Goal: Task Accomplishment & Management: Manage account settings

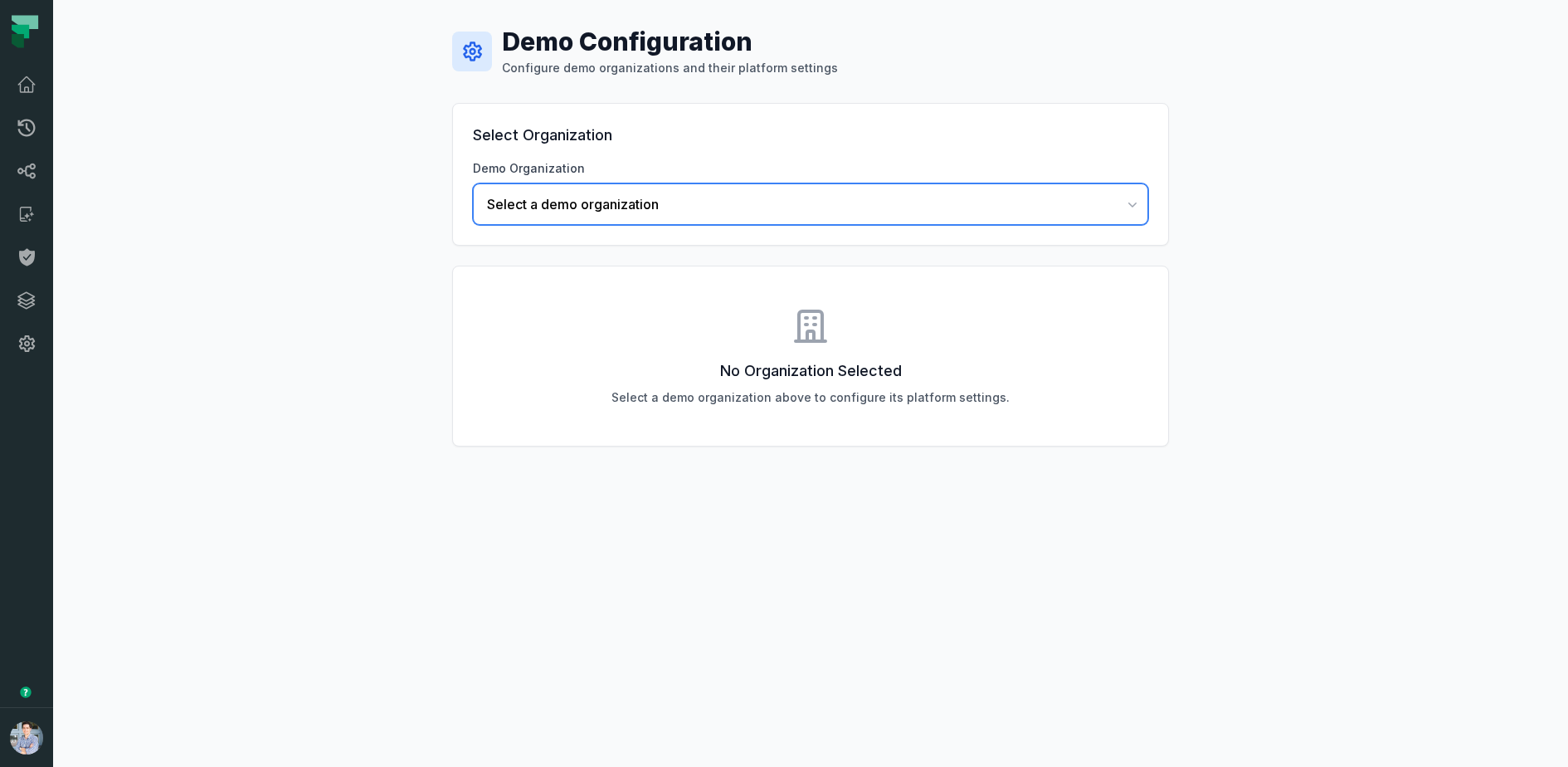
click at [601, 204] on span "Select a demo organization" at bounding box center [800, 204] width 627 height 20
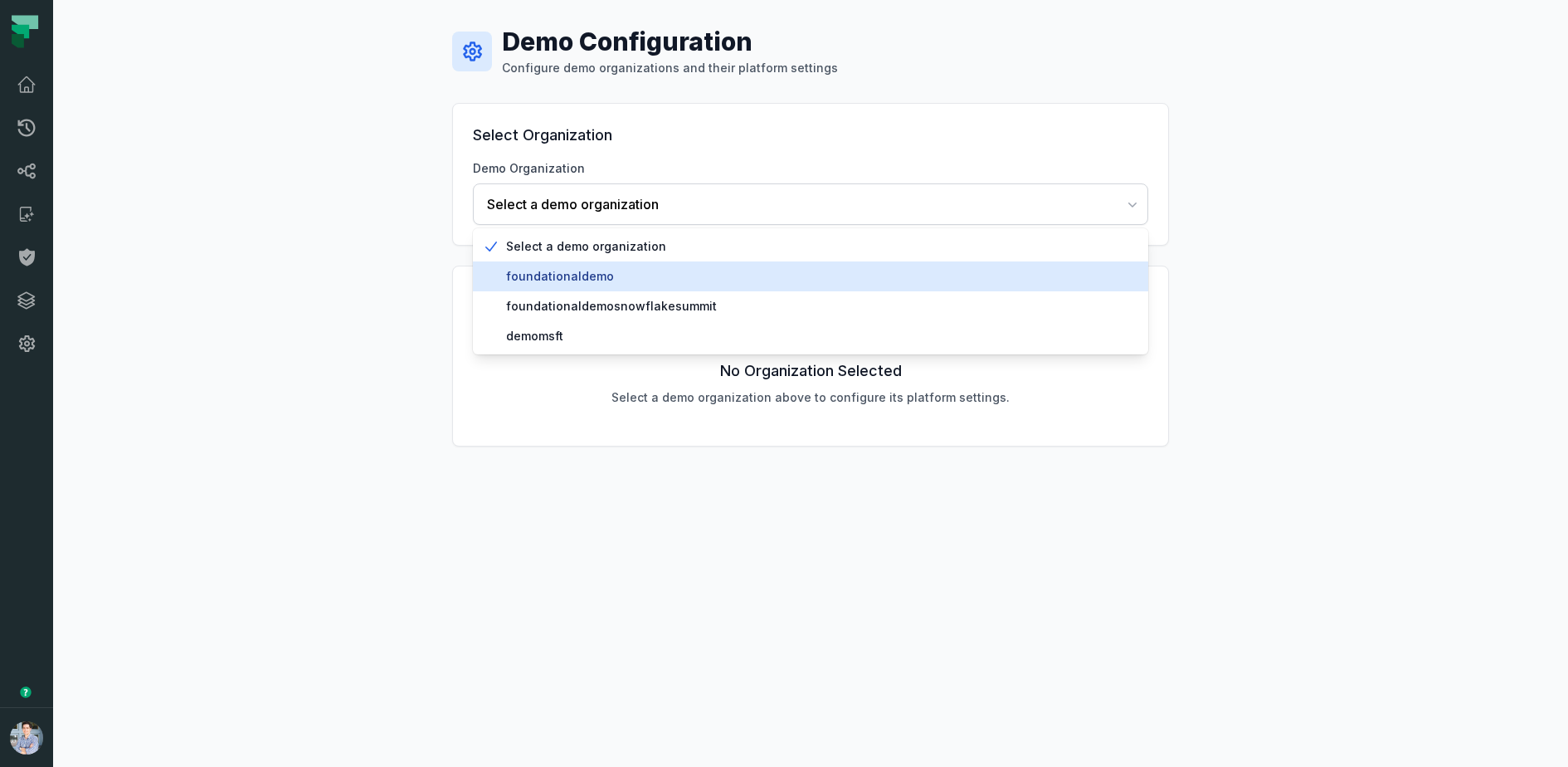
click at [568, 270] on span "foundationaldemo" at bounding box center [820, 276] width 629 height 17
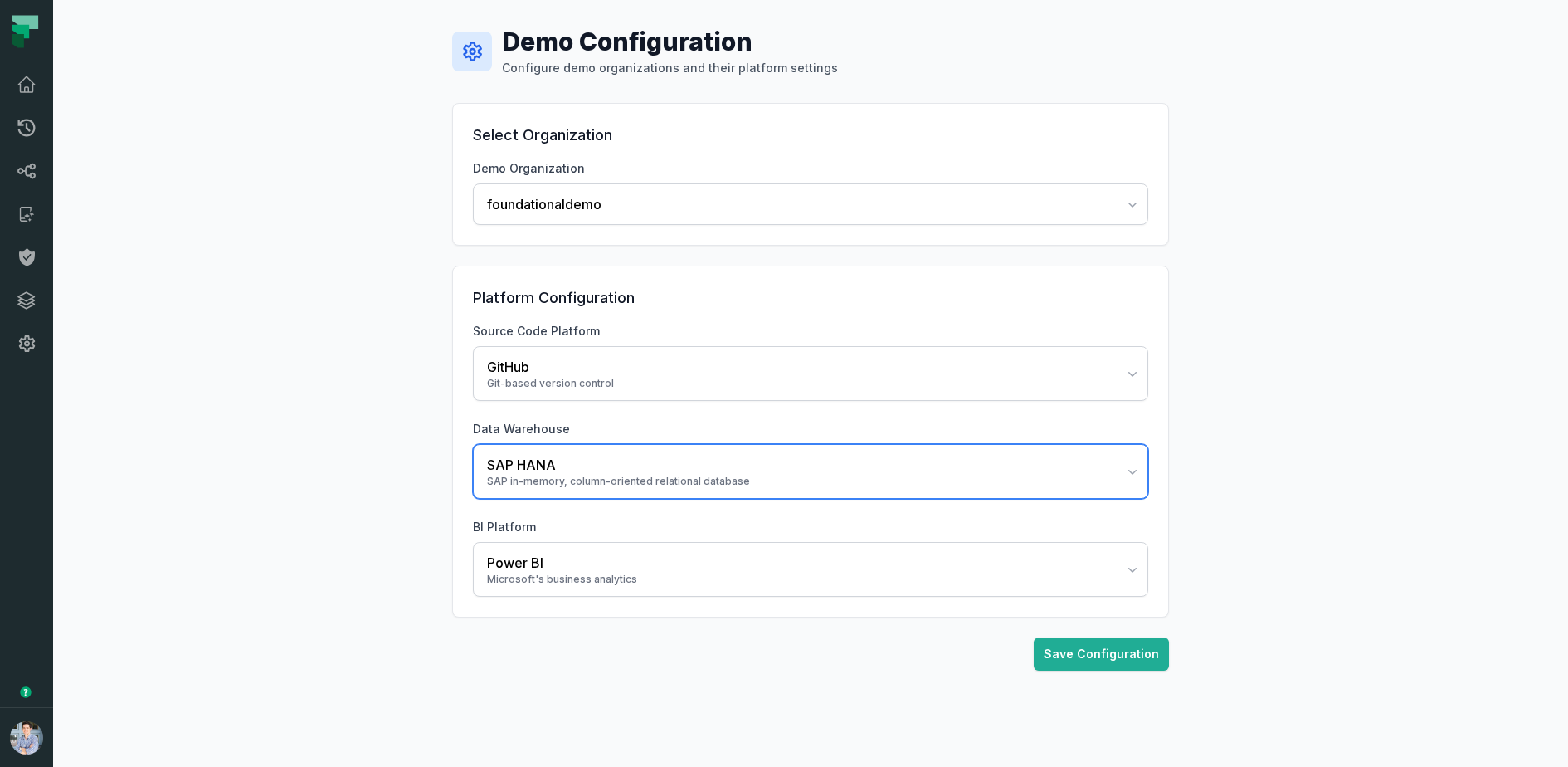
click at [559, 464] on div "SAP HANA" at bounding box center [800, 464] width 627 height 20
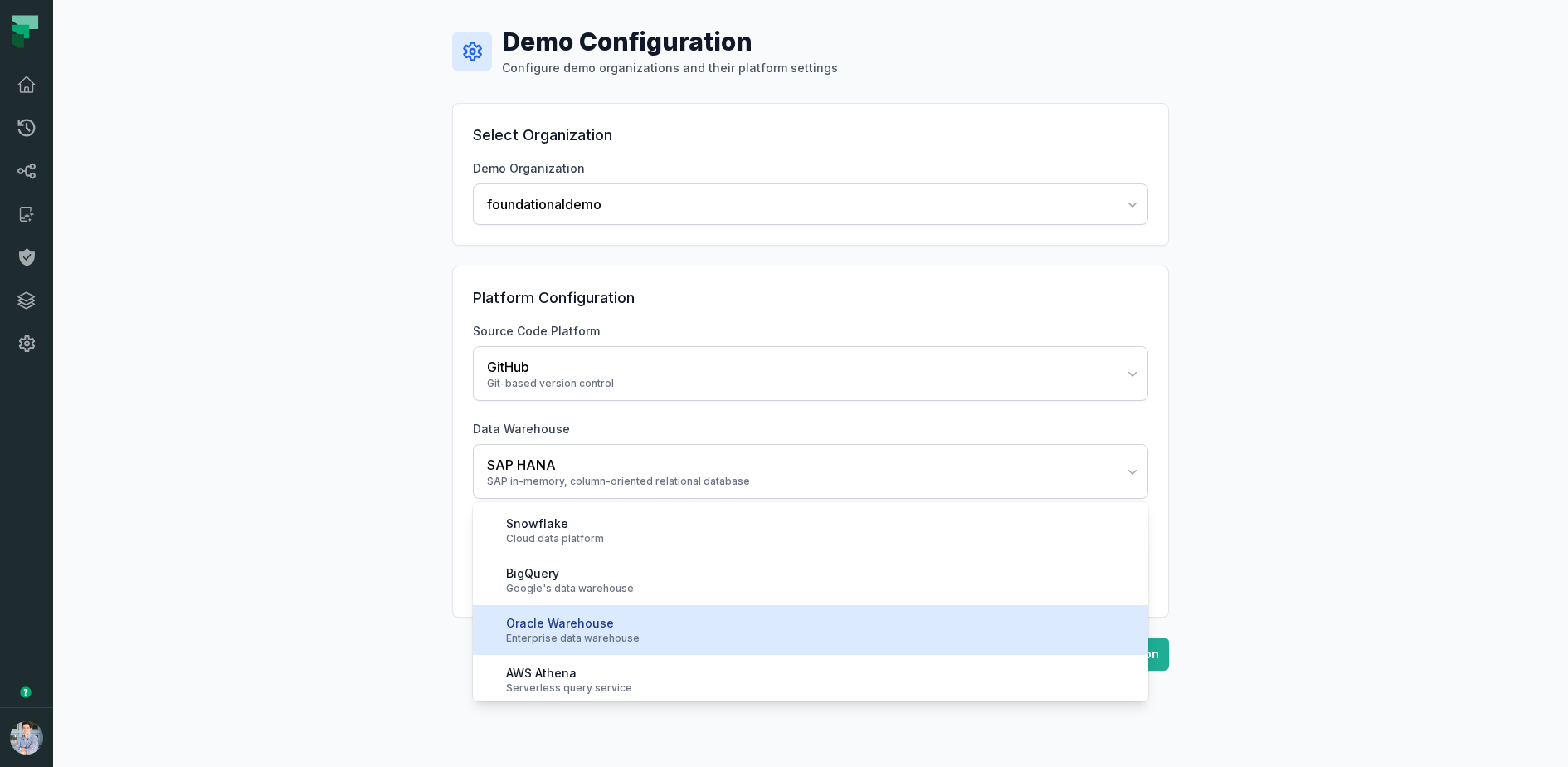
click at [599, 634] on div "Enterprise data warehouse" at bounding box center [820, 638] width 629 height 13
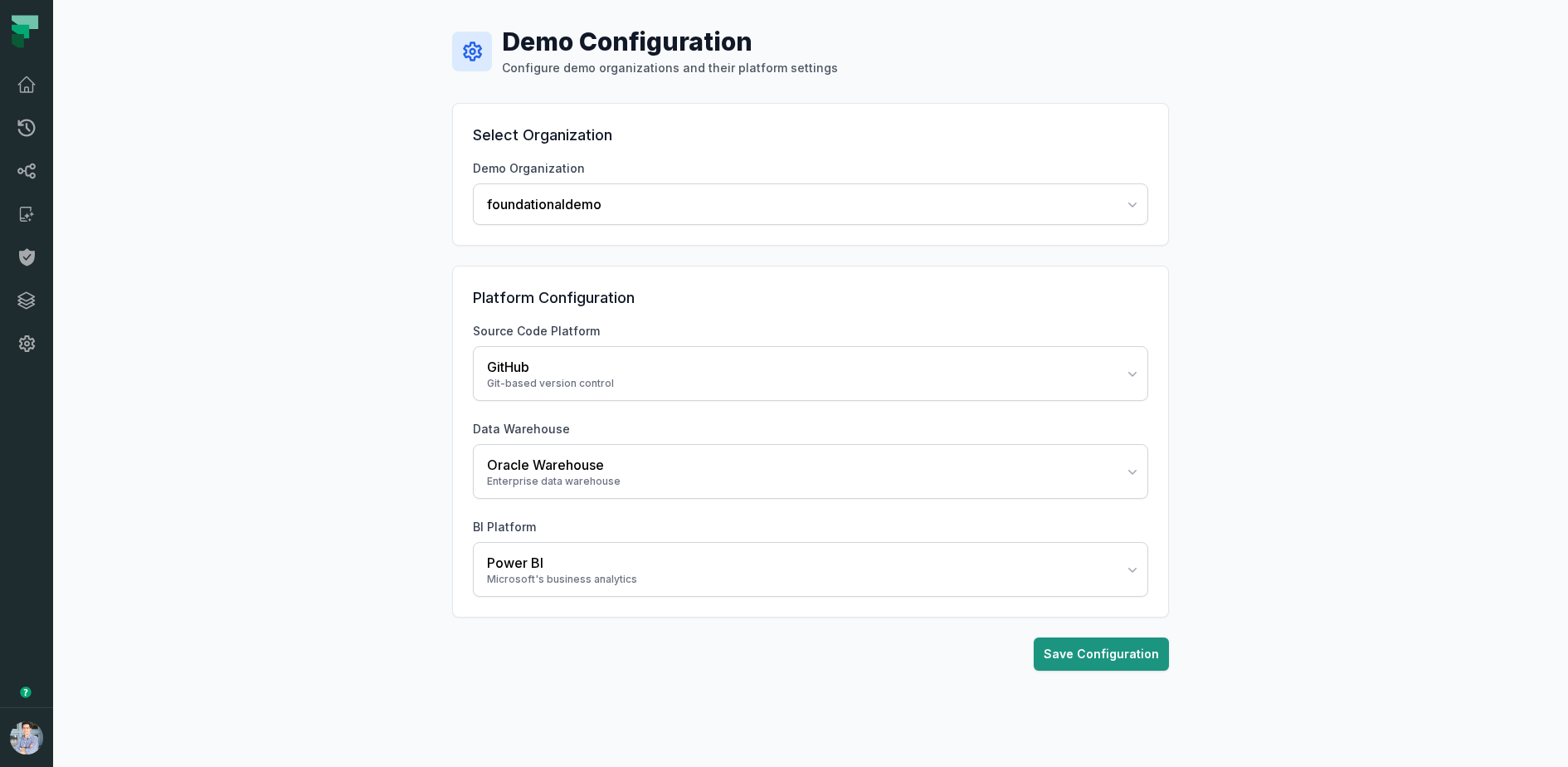
click at [1096, 650] on button "Save Configuration" at bounding box center [1101, 653] width 135 height 33
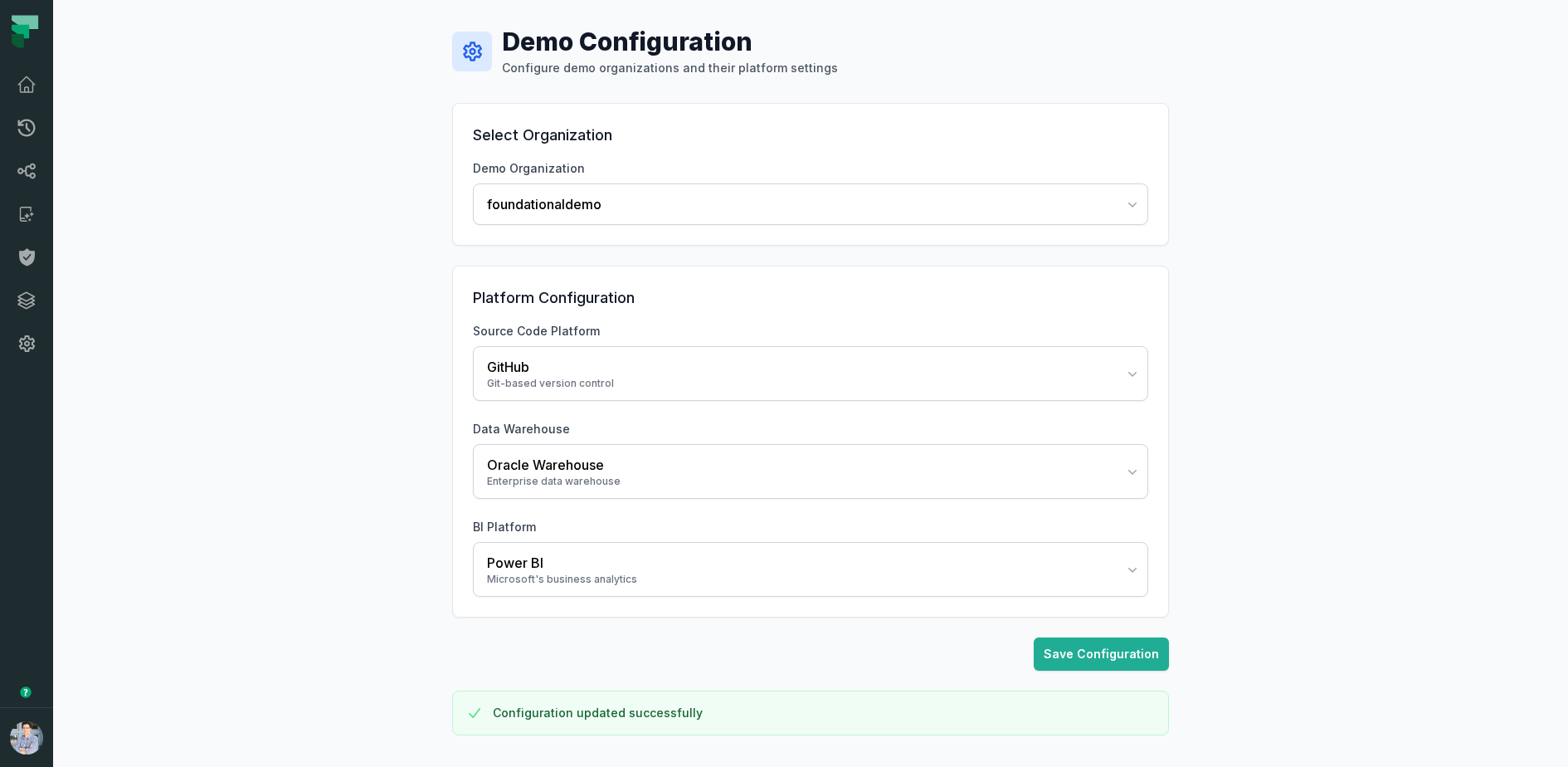
click at [261, 441] on div "Demo Configuration Configure demo organizations and their platform settings Sel…" at bounding box center [810, 384] width 1515 height 767
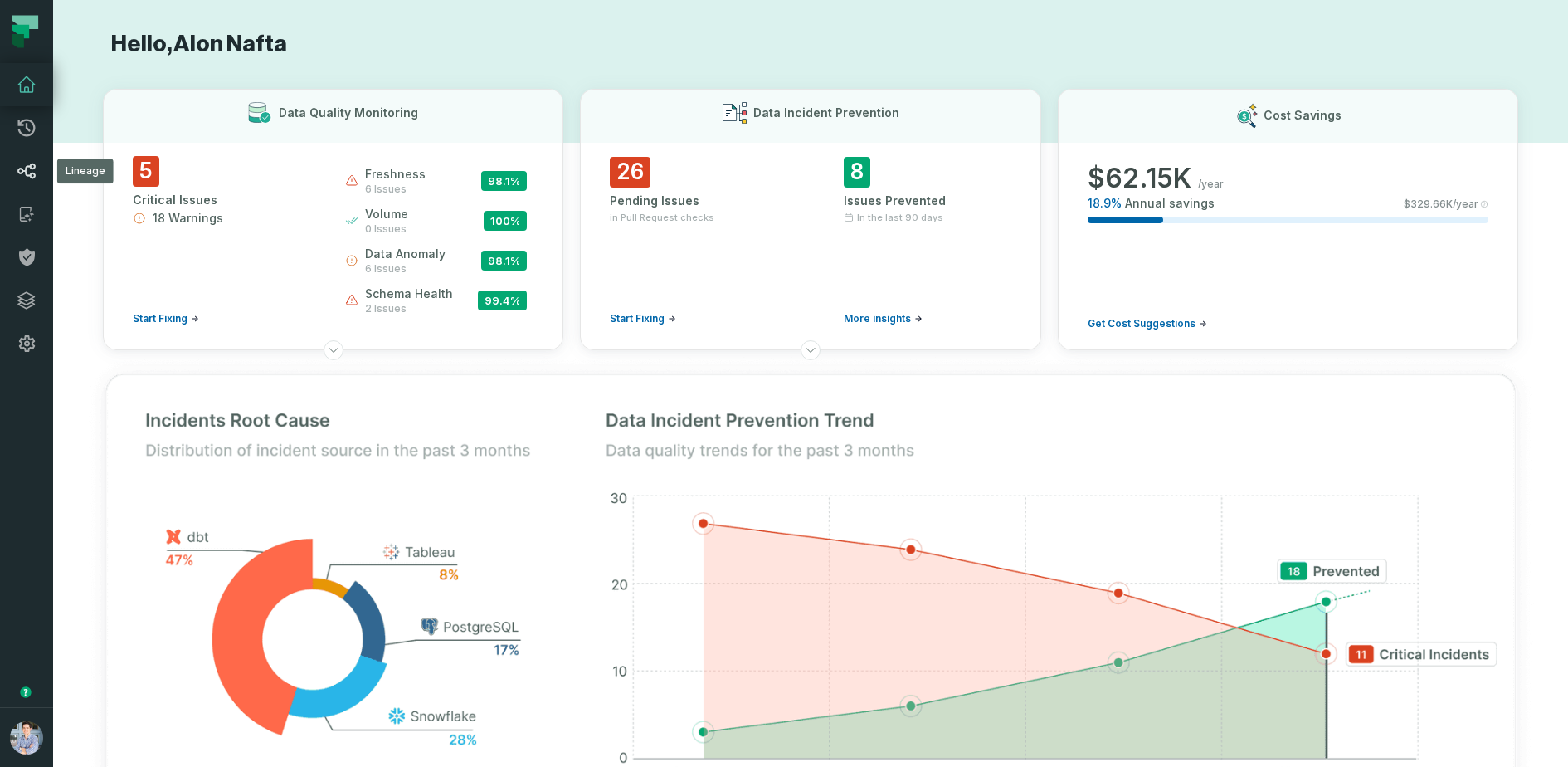
click at [20, 180] on icon at bounding box center [27, 171] width 20 height 20
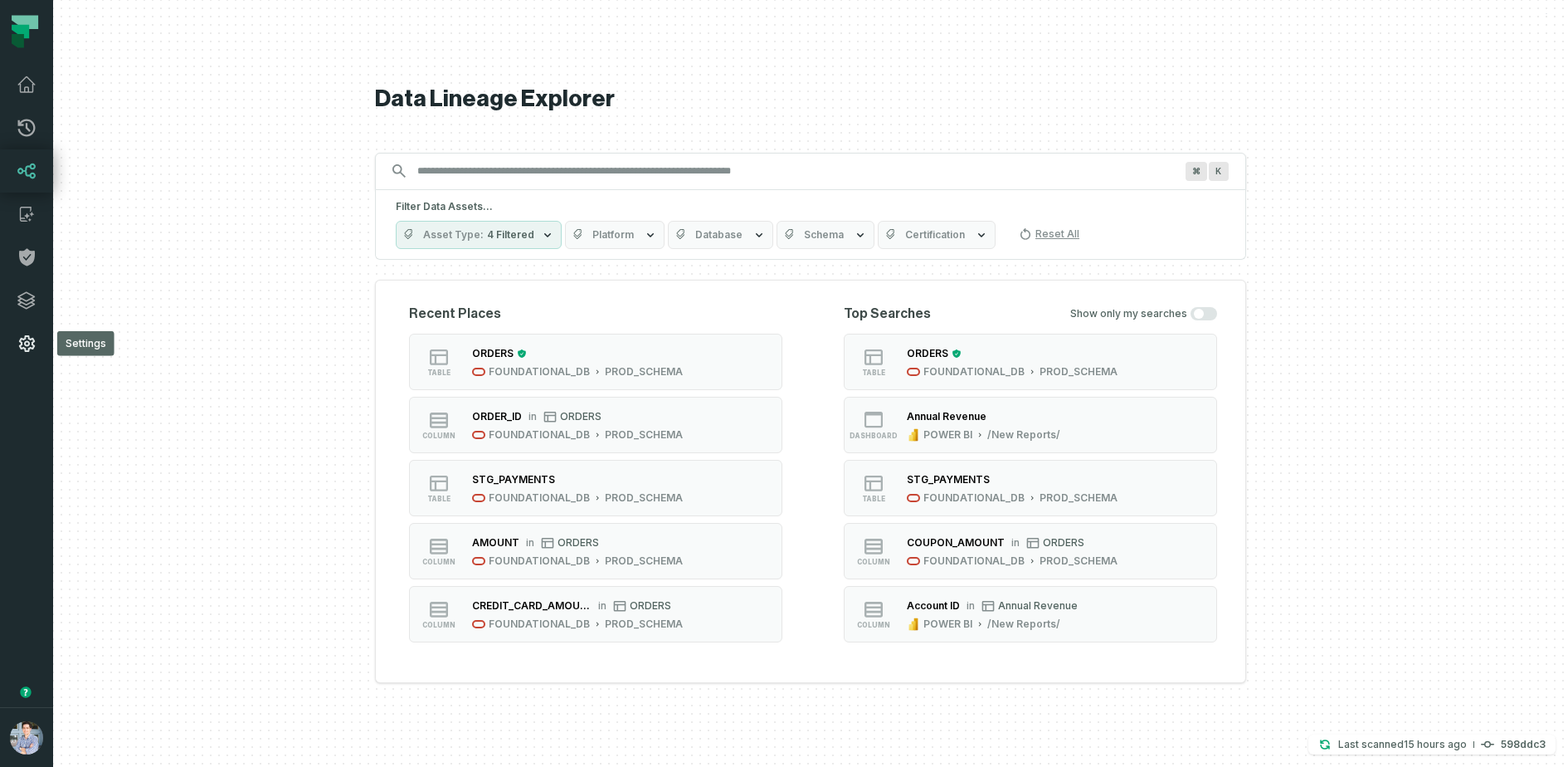
click at [31, 347] on icon at bounding box center [27, 343] width 16 height 17
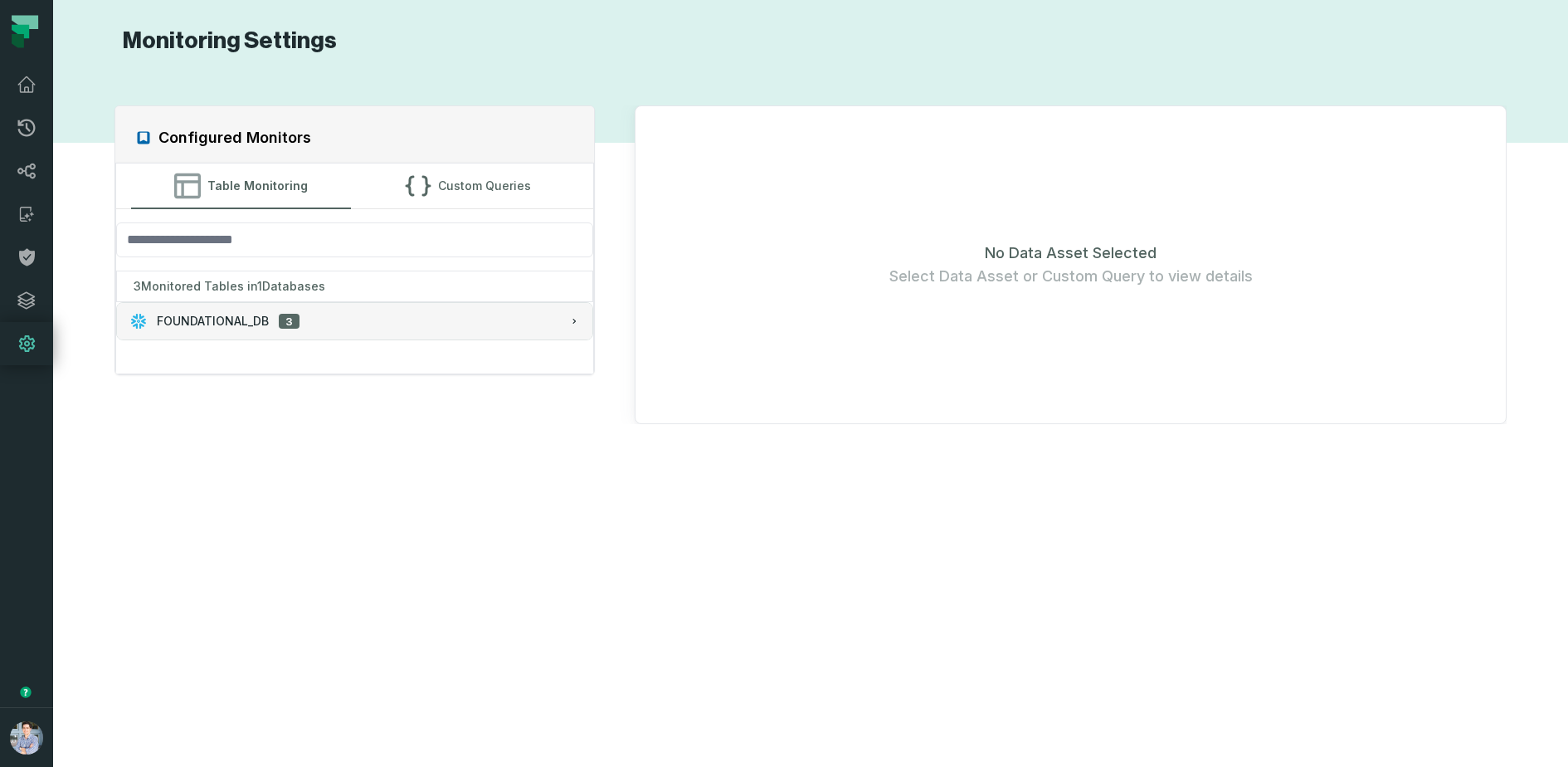
click at [402, 316] on div "FOUNDATIONAL_DB 3" at bounding box center [354, 321] width 449 height 17
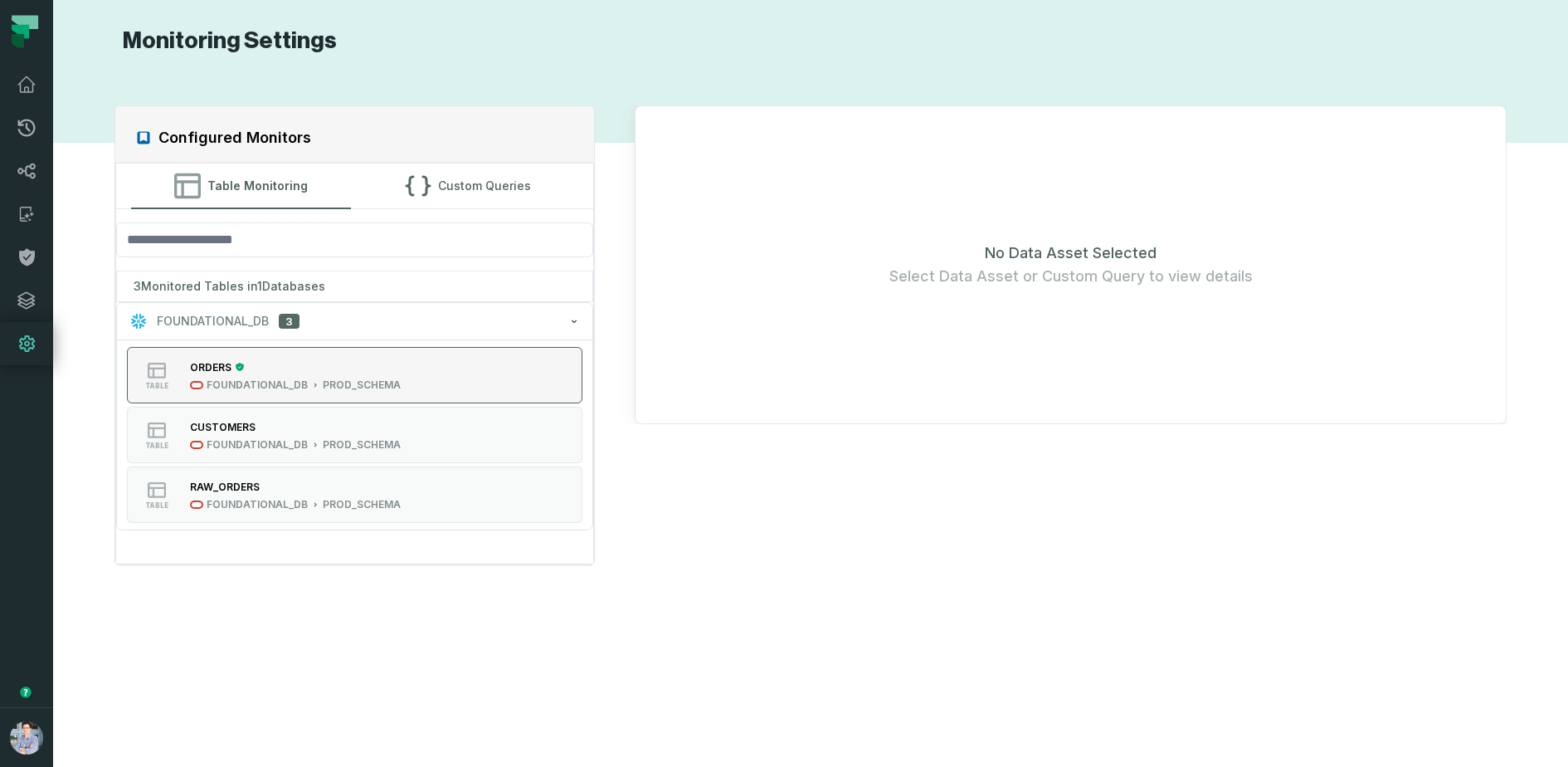
click at [327, 363] on div "ORDERS" at bounding box center [295, 367] width 211 height 17
click at [300, 378] on div "FOUNDATIONAL_DB" at bounding box center [257, 384] width 101 height 13
click at [281, 418] on div "CUSTOMERS" at bounding box center [295, 426] width 211 height 17
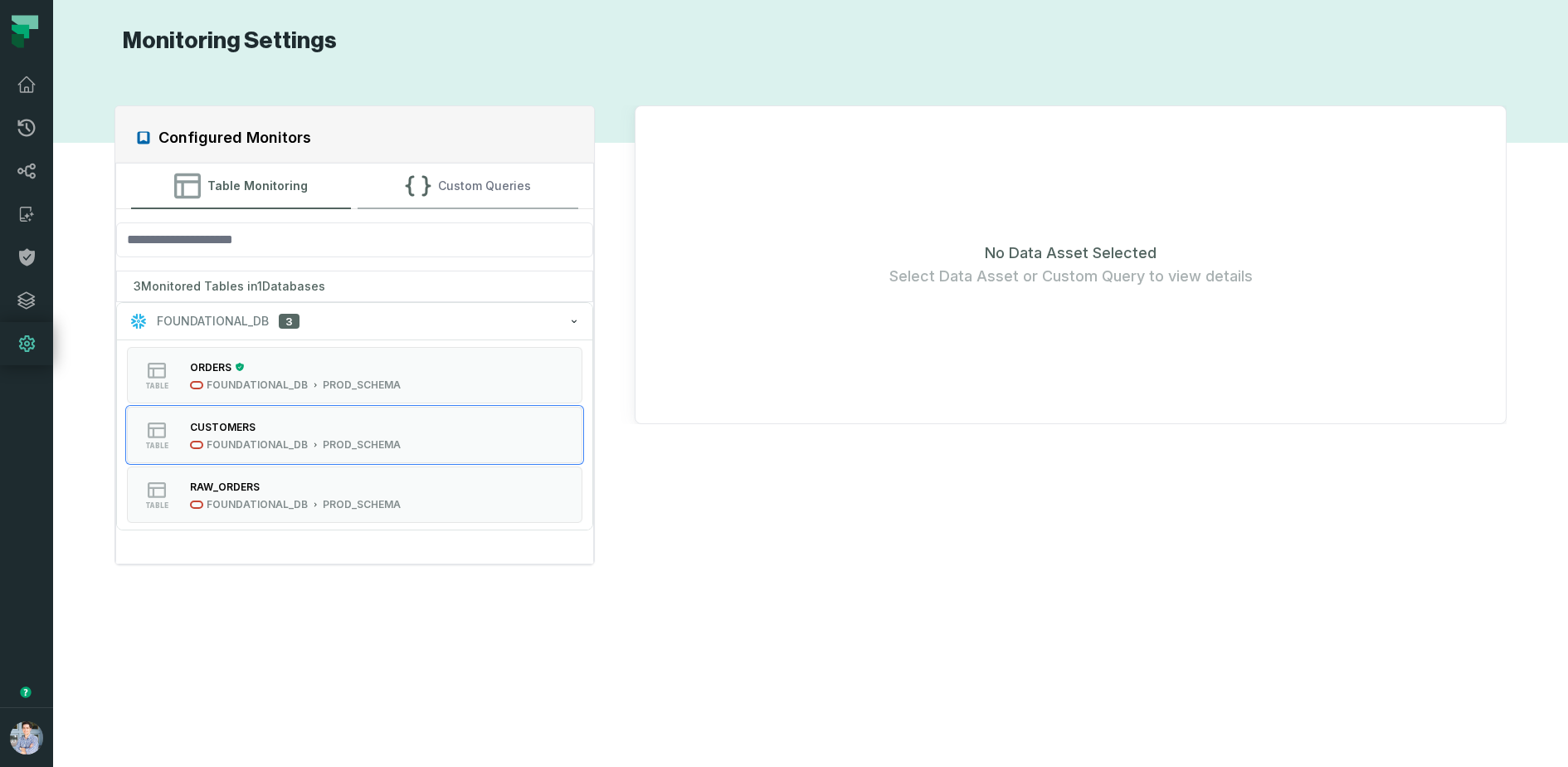
click at [483, 180] on button "Custom Queries" at bounding box center [468, 186] width 221 height 44
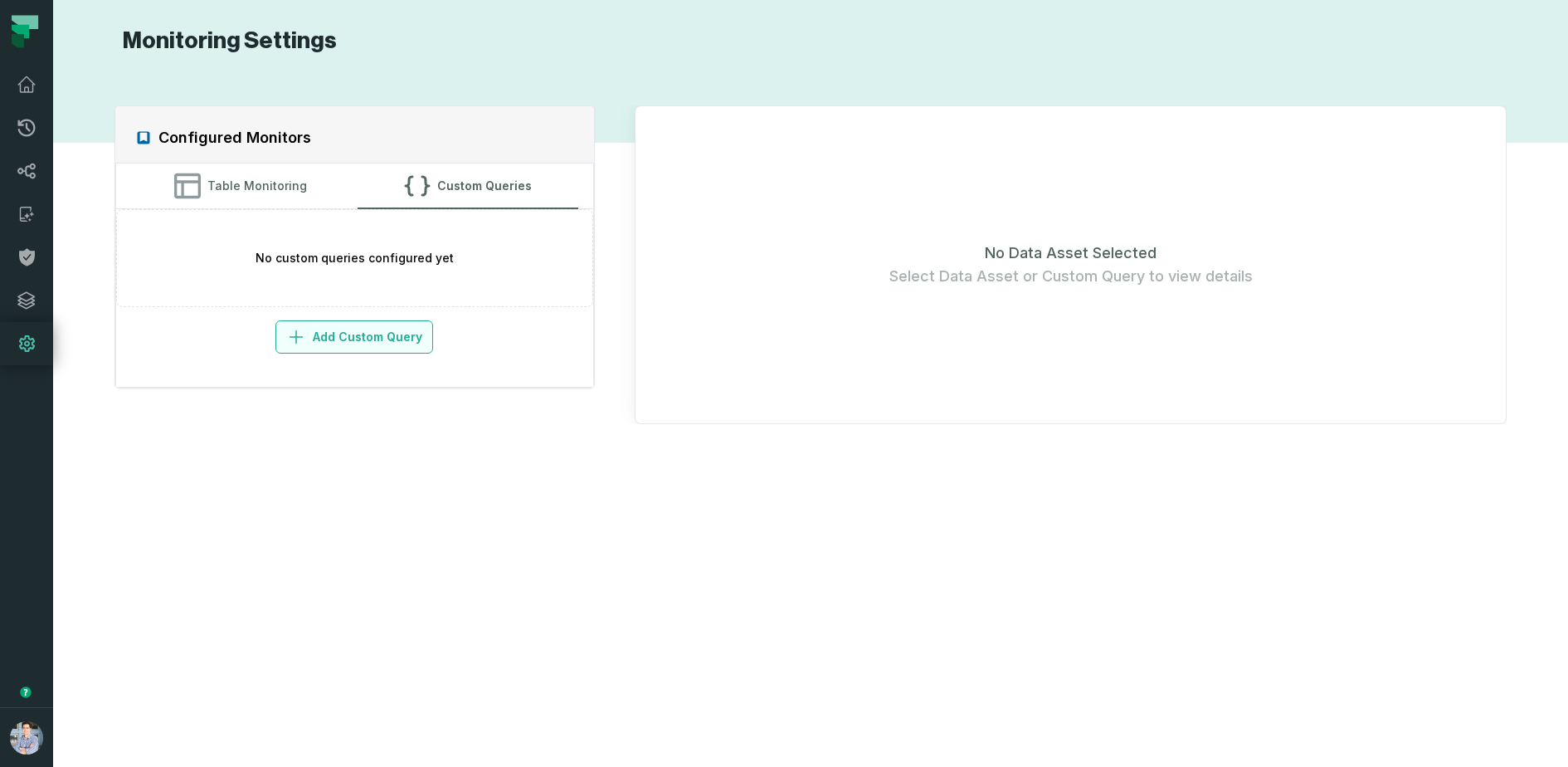
click at [316, 328] on button "Add Custom Query" at bounding box center [354, 336] width 157 height 33
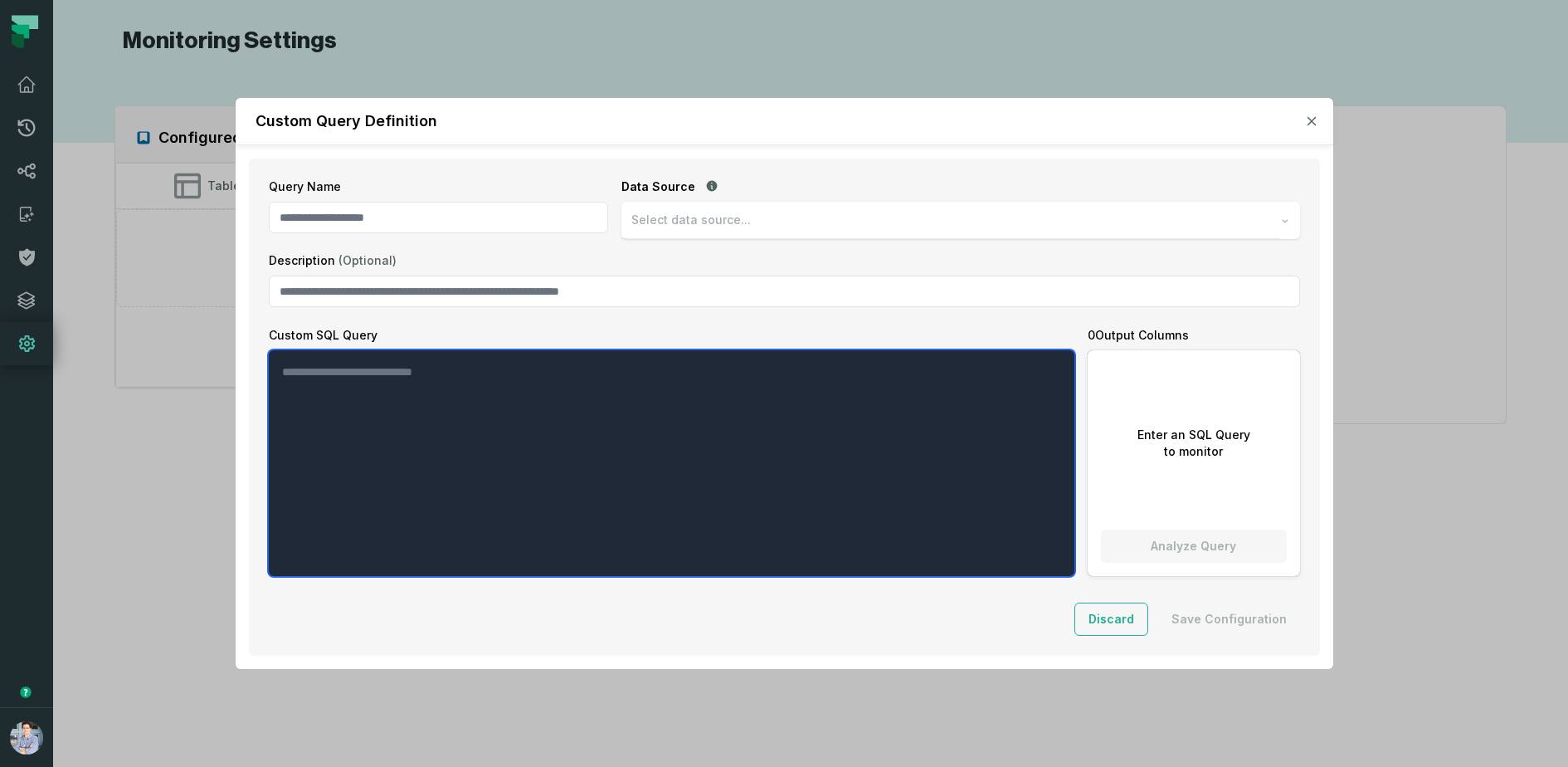
click at [384, 401] on textarea "Custom SQL Query" at bounding box center [671, 464] width 806 height 226
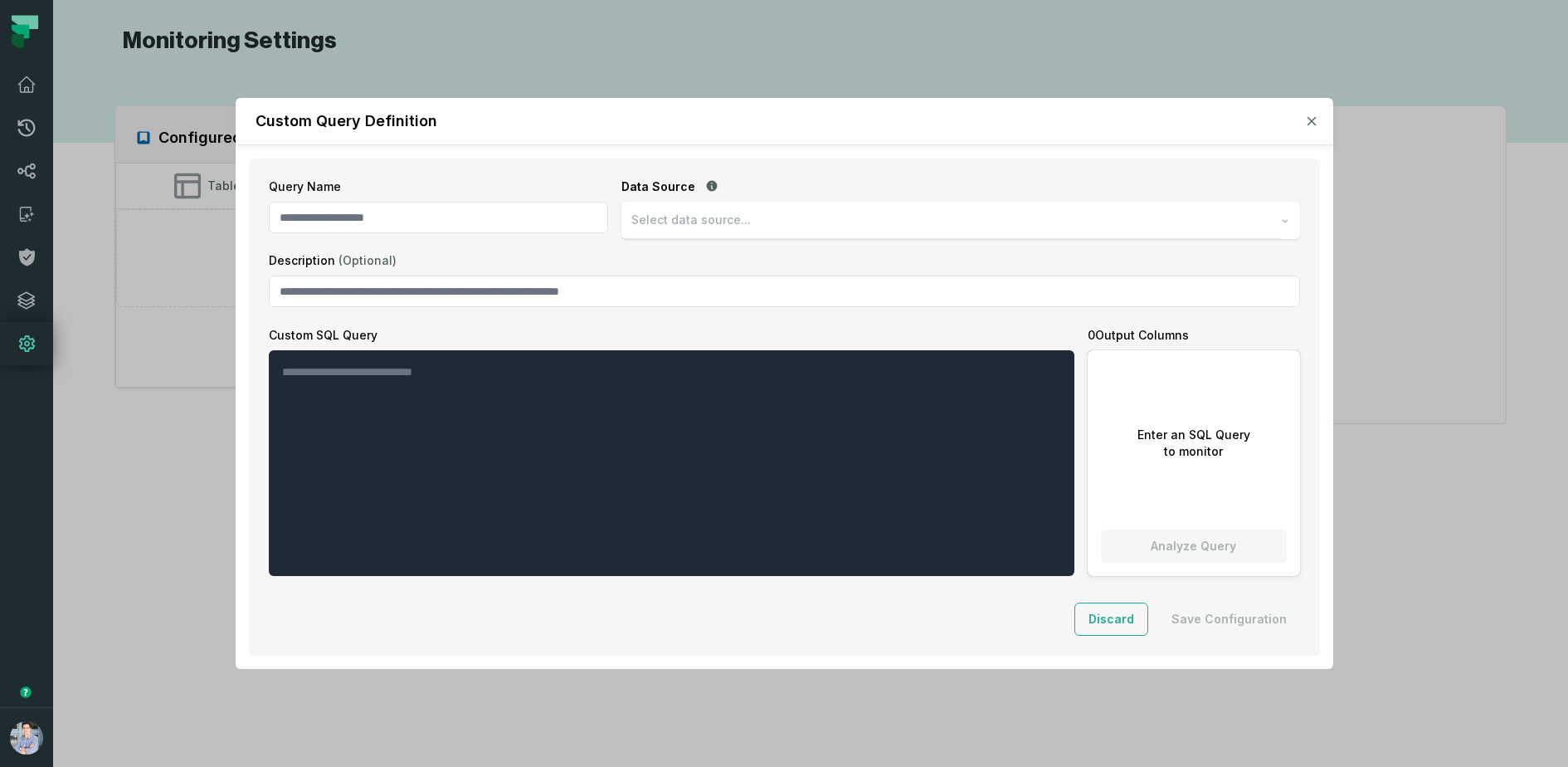
click at [1154, 432] on p "Enter an SQL Query to monitor" at bounding box center [1194, 442] width 113 height 33
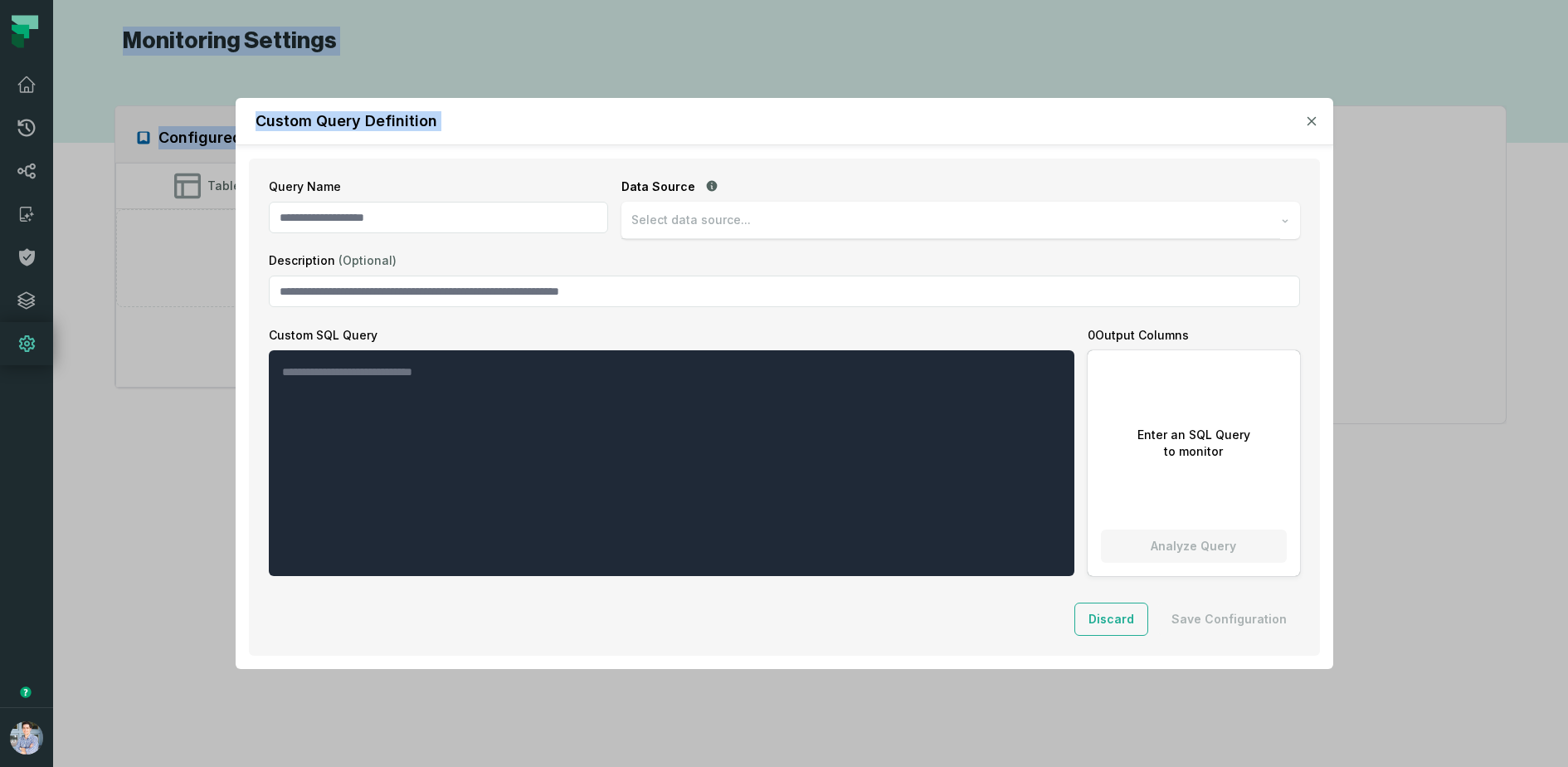
drag, startPoint x: 1027, startPoint y: 114, endPoint x: 727, endPoint y: -34, distance: 334.5
click at [727, 0] on html "Pull Requests Dashboard Lineage Catalog Policies Integrations Settings Alon Naf…" at bounding box center [784, 384] width 1568 height 767
click at [978, 101] on div "Custom Query Definition" at bounding box center [784, 121] width 1098 height 47
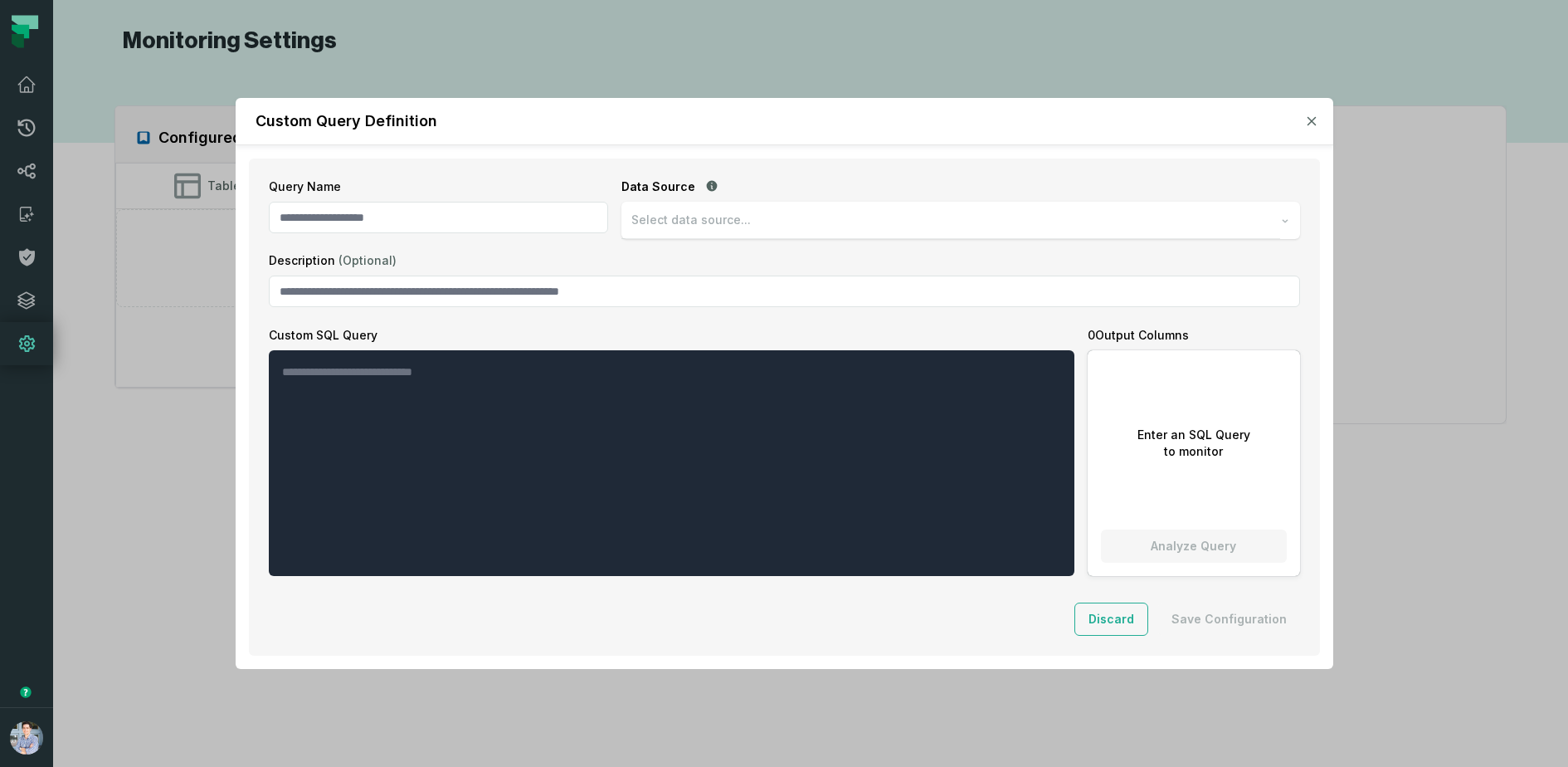
click at [1312, 125] on icon "button" at bounding box center [1311, 121] width 10 height 10
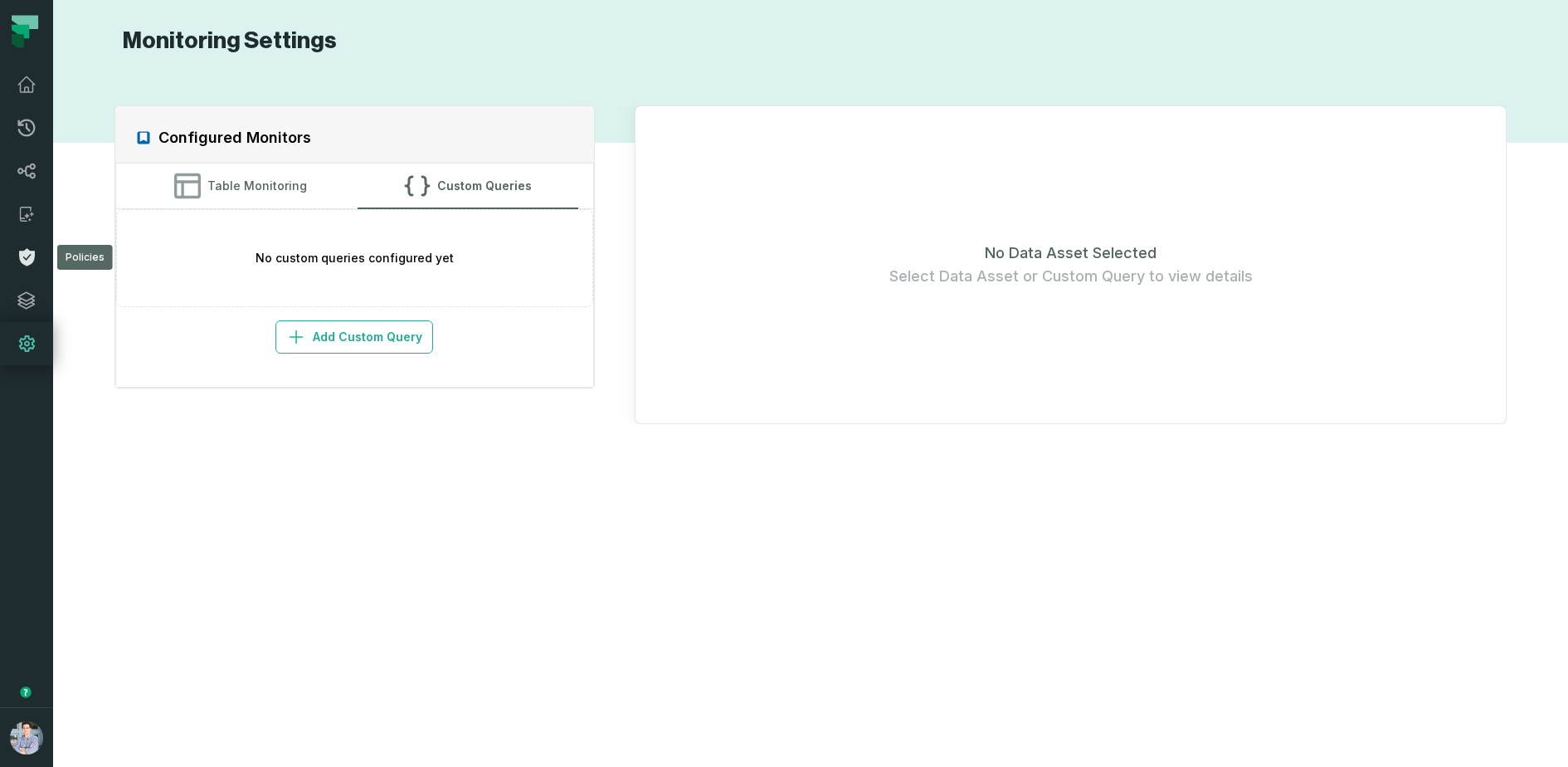
click at [36, 267] on link "Policies" at bounding box center [27, 257] width 53 height 44
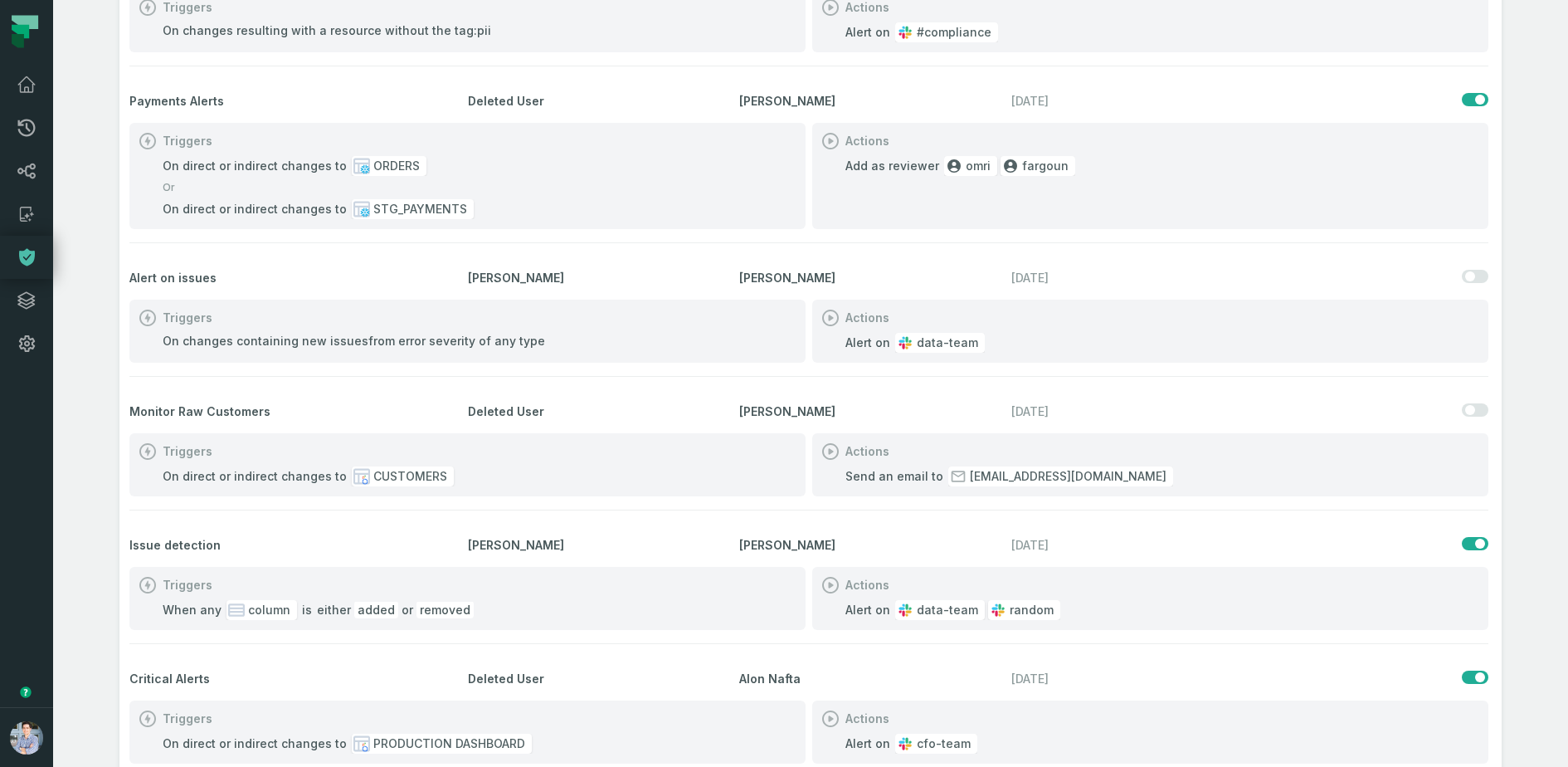
scroll to position [330, 0]
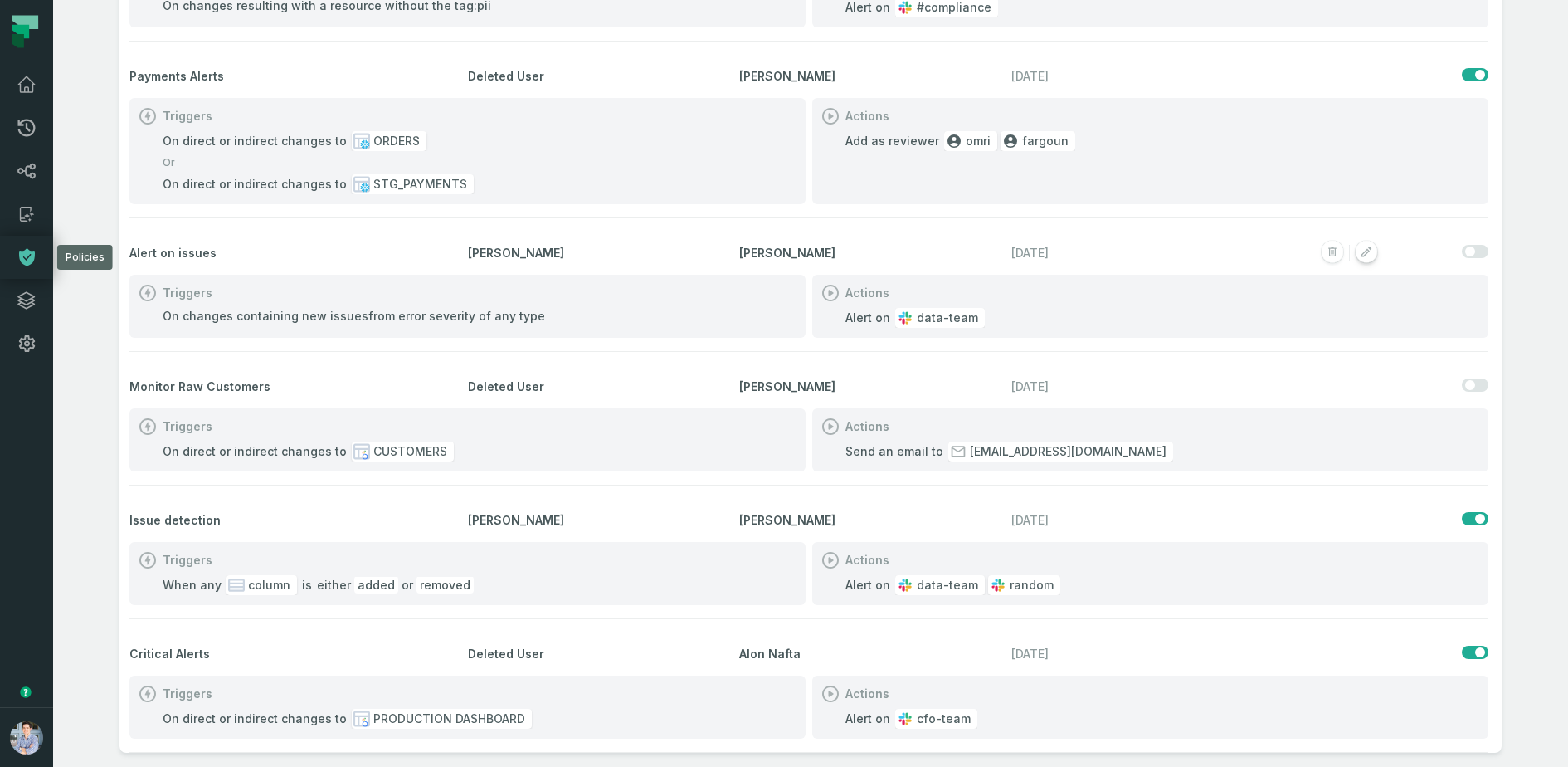
click at [1369, 253] on rect "button" at bounding box center [1366, 252] width 21 height 21
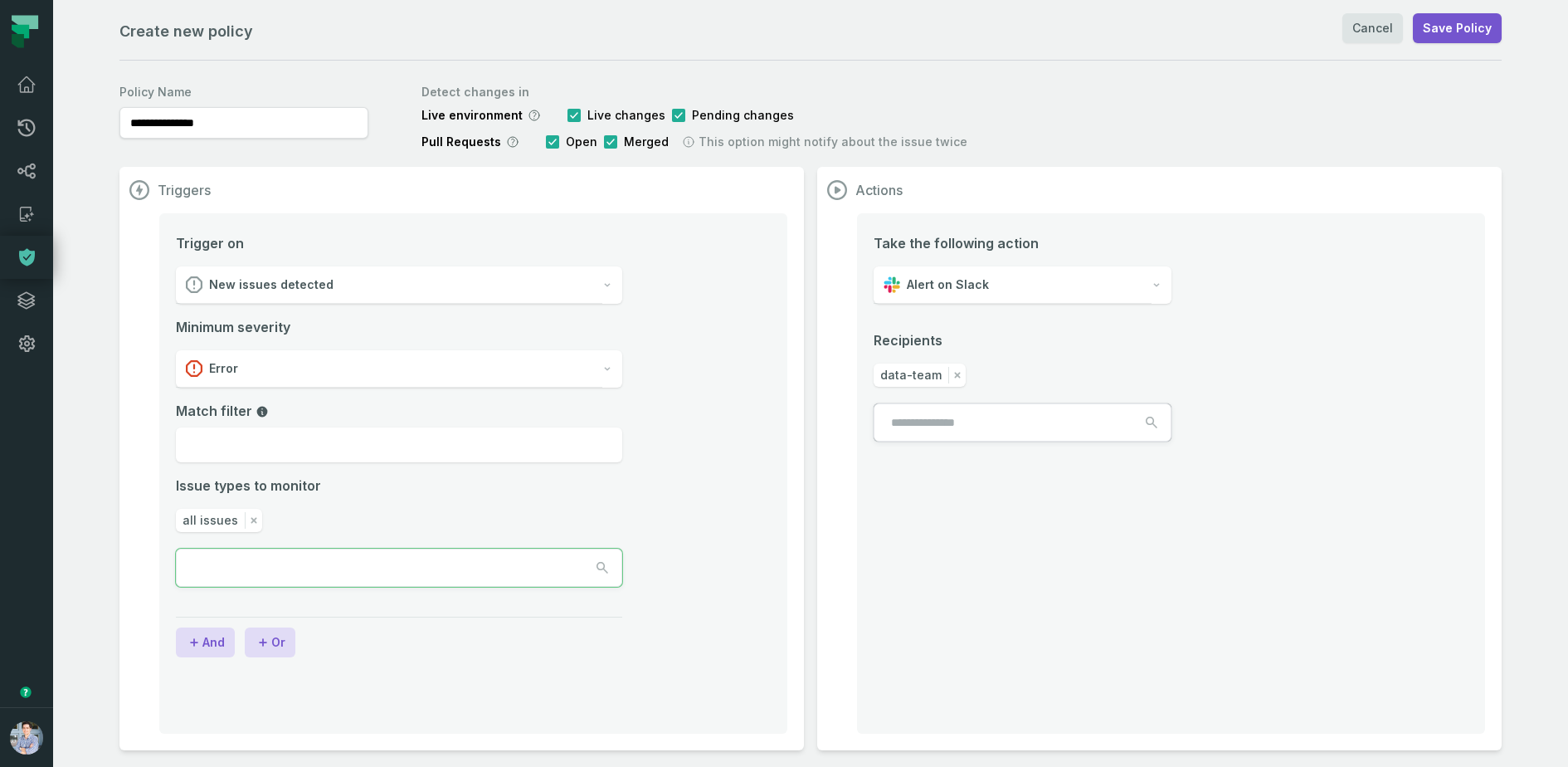
click at [292, 568] on input "text" at bounding box center [252, 568] width 149 height 36
click at [252, 517] on icon "button" at bounding box center [254, 520] width 6 height 6
click at [322, 565] on input "text" at bounding box center [252, 568] width 149 height 36
click at [244, 575] on input "text" at bounding box center [252, 568] width 149 height 36
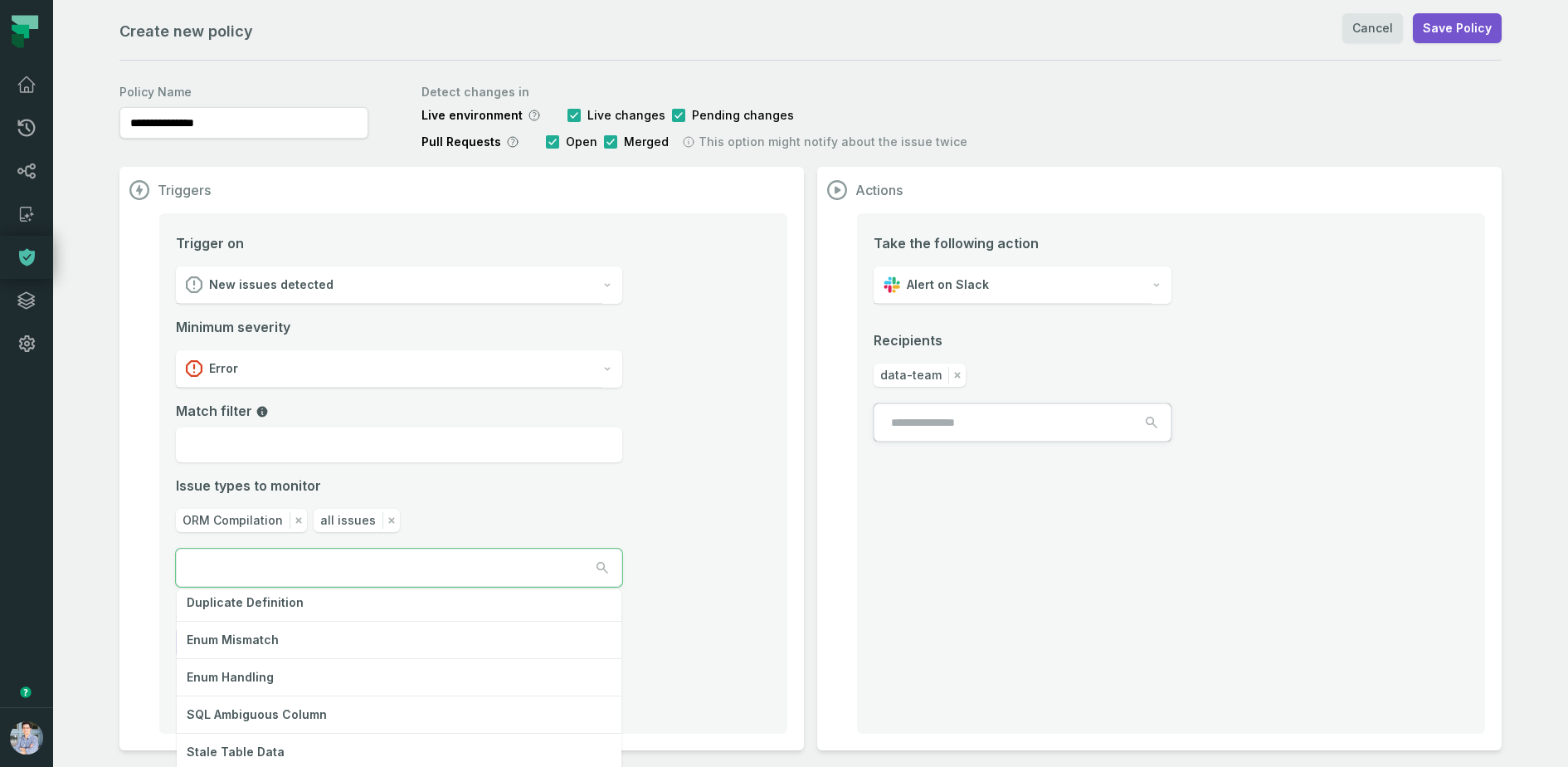
scroll to position [371, 0]
click at [696, 550] on li "Trigger on New issues detected Minimum severity Error Match filter Issue types …" at bounding box center [473, 430] width 595 height 394
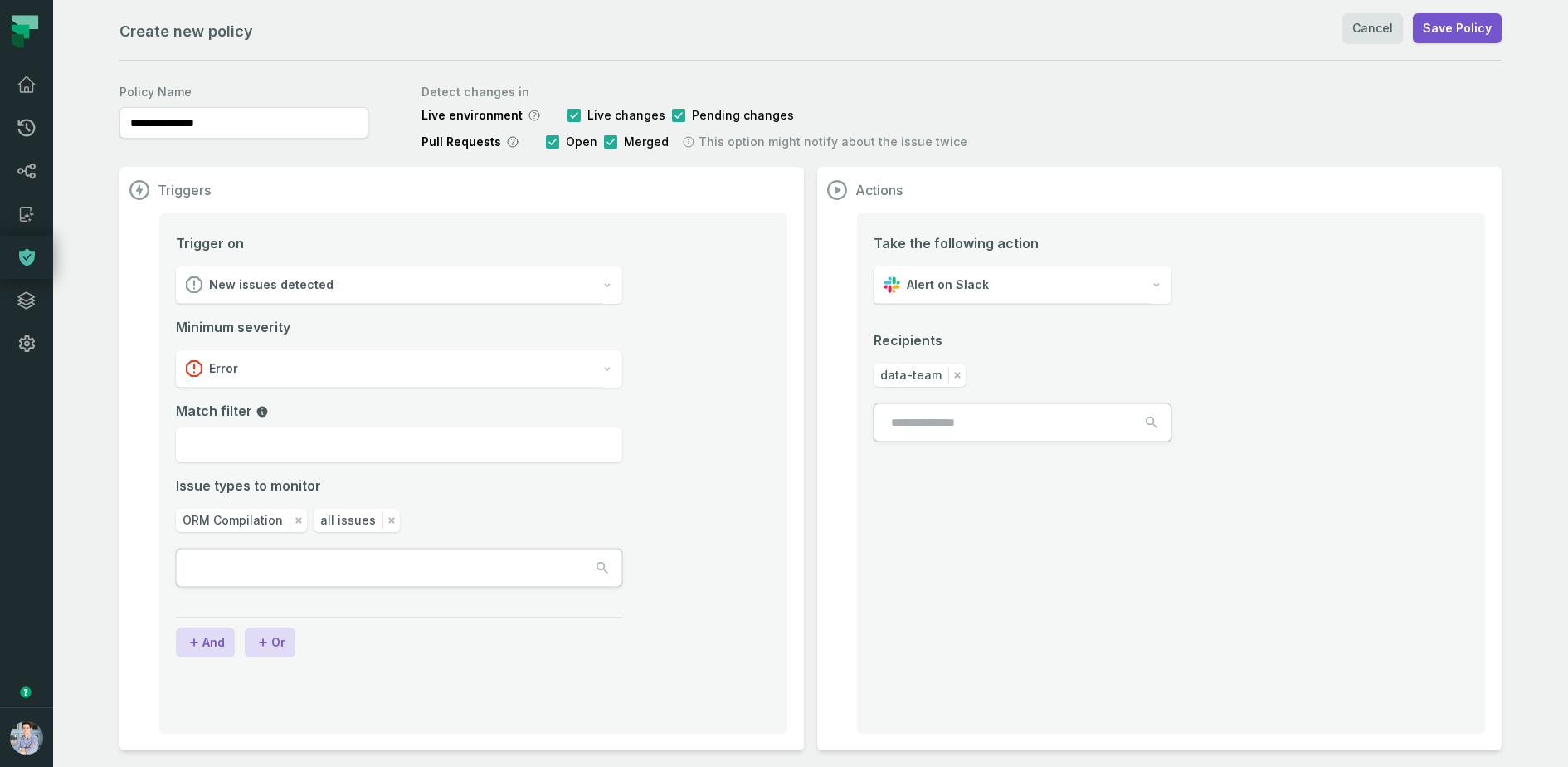
click at [298, 520] on icon "button" at bounding box center [298, 521] width 17 height 17
click at [298, 520] on ul "all issues" at bounding box center [399, 521] width 446 height 23
click at [253, 516] on icon "button" at bounding box center [253, 521] width 17 height 17
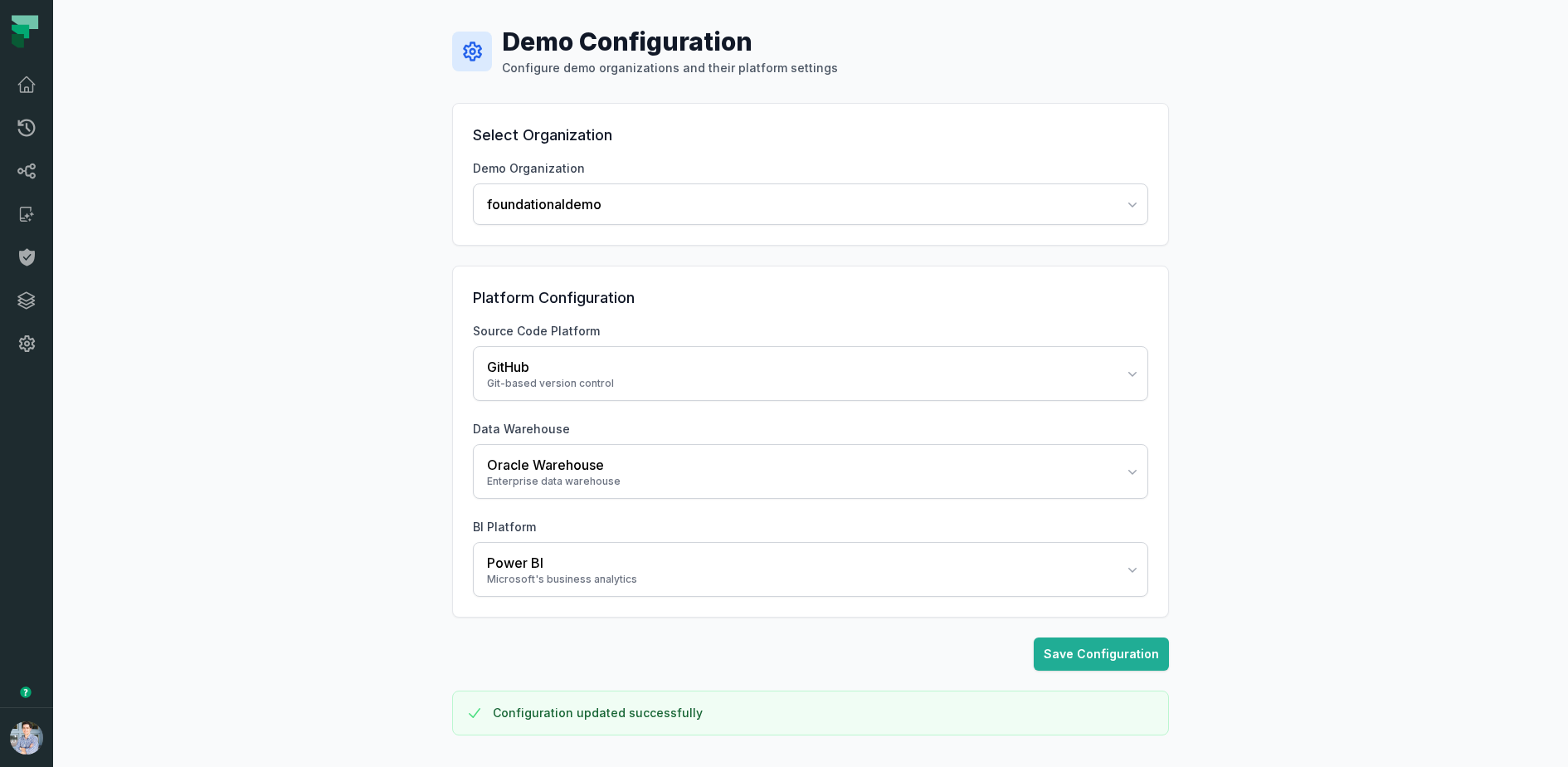
click at [334, 343] on div "Demo Configuration Configure demo organizations and their platform settings Sel…" at bounding box center [810, 384] width 1515 height 767
